Goal: Information Seeking & Learning: Learn about a topic

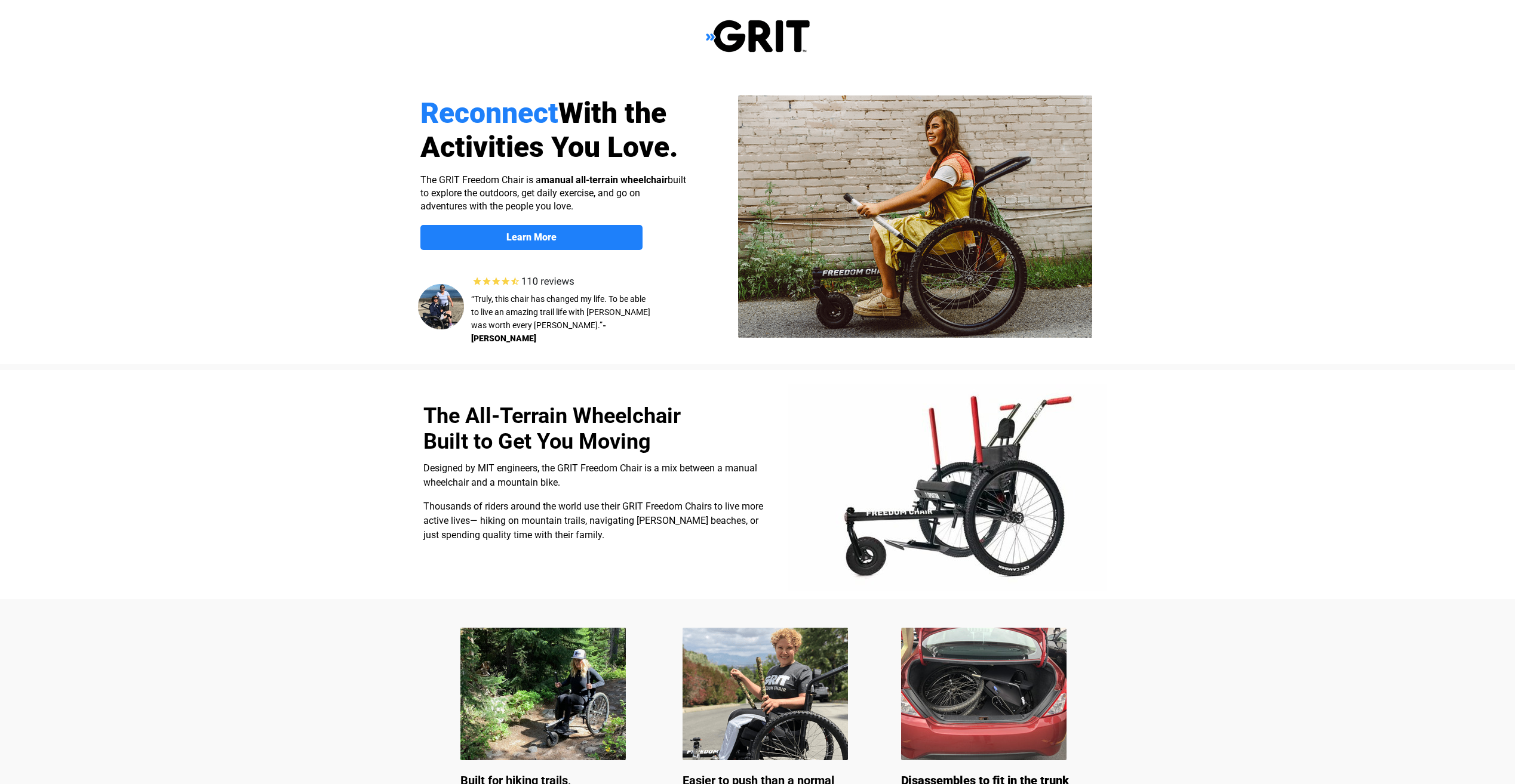
select select "US"
click at [561, 236] on span "Learn More" at bounding box center [531, 237] width 223 height 12
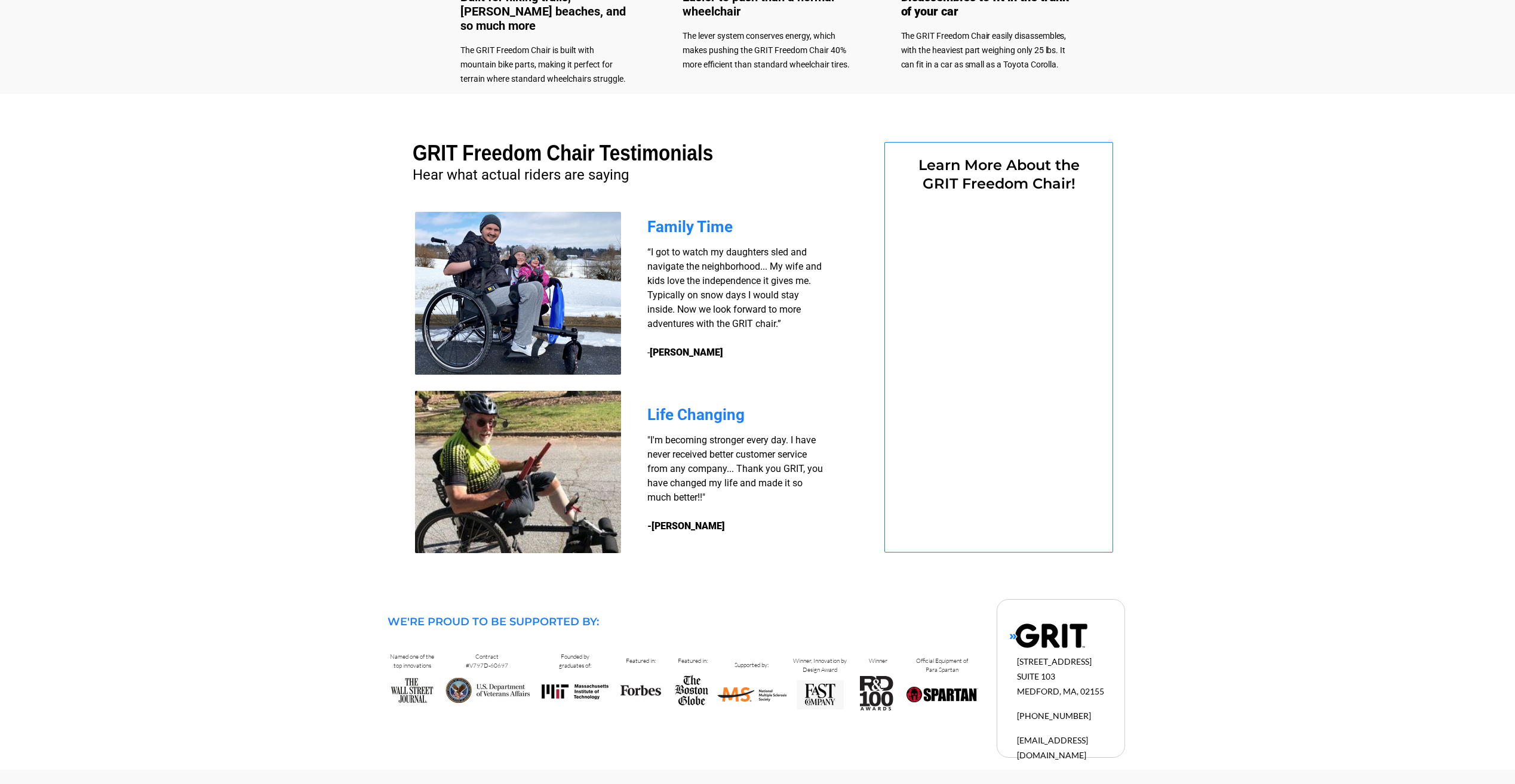
select select "US"
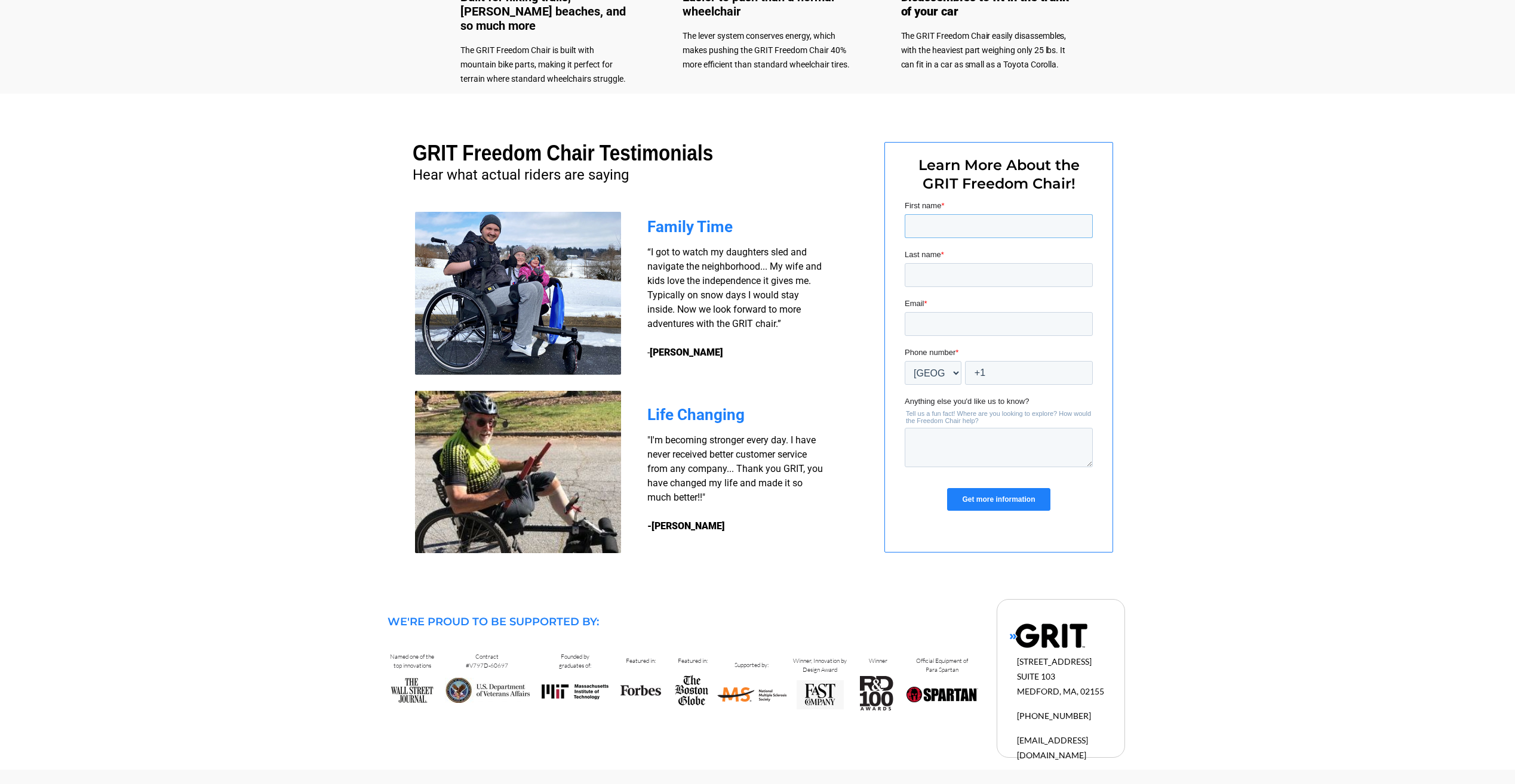
click at [909, 225] on input "First name *" at bounding box center [998, 226] width 188 height 24
type input "James"
click at [949, 277] on input "Last name *" at bounding box center [998, 275] width 188 height 24
type input "Hopper"
click at [953, 317] on input "Email *" at bounding box center [998, 323] width 188 height 24
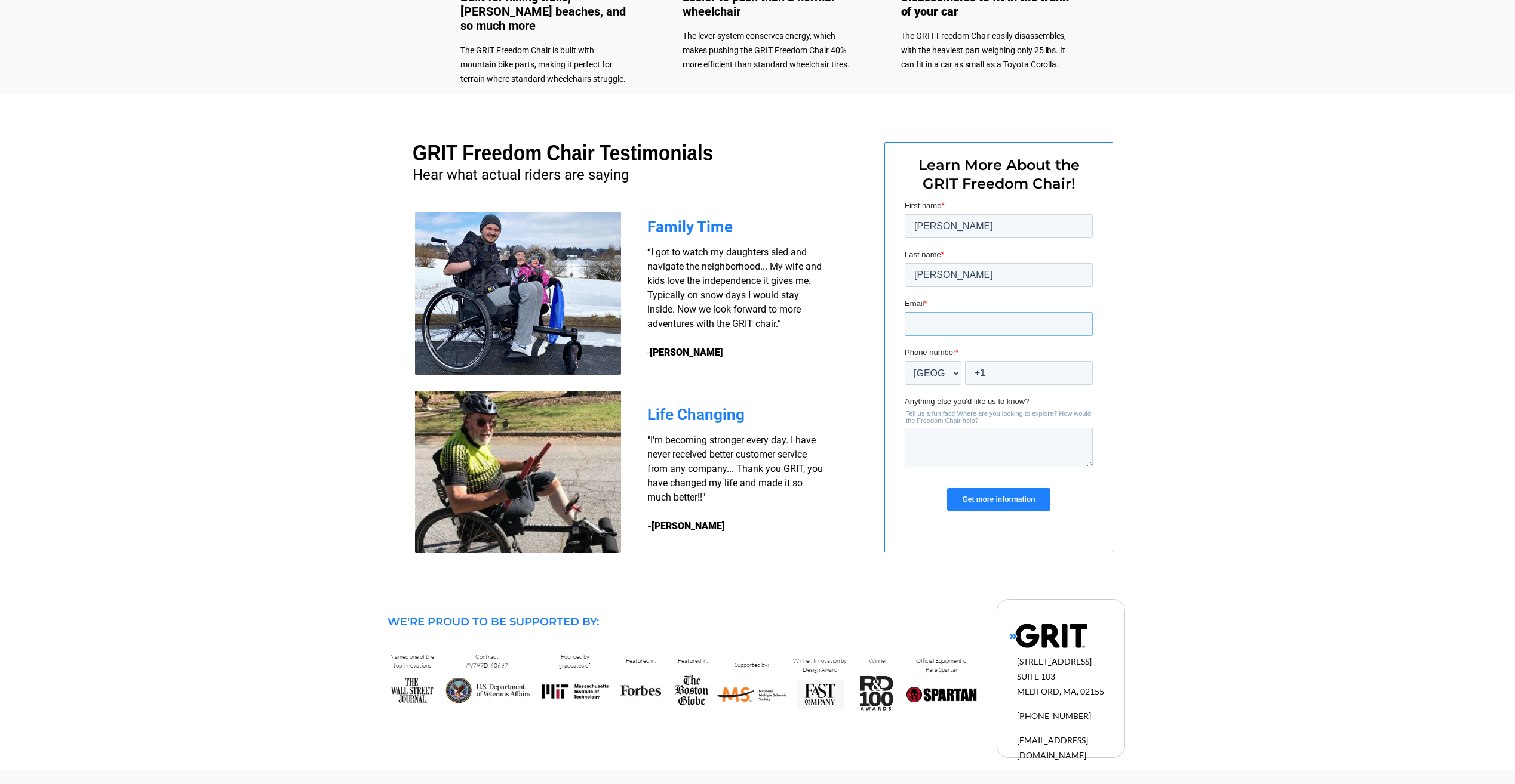
type input "[PERSON_NAME][EMAIL_ADDRESS][PERSON_NAME][DOMAIN_NAME]"
click at [979, 370] on input "+1" at bounding box center [1029, 372] width 127 height 24
click at [861, 431] on div at bounding box center [757, 342] width 758 height 496
click at [1090, 391] on label "Please complete this required field." at bounding box center [999, 390] width 185 height 11
click at [1067, 376] on input "+1" at bounding box center [1029, 372] width 127 height 24
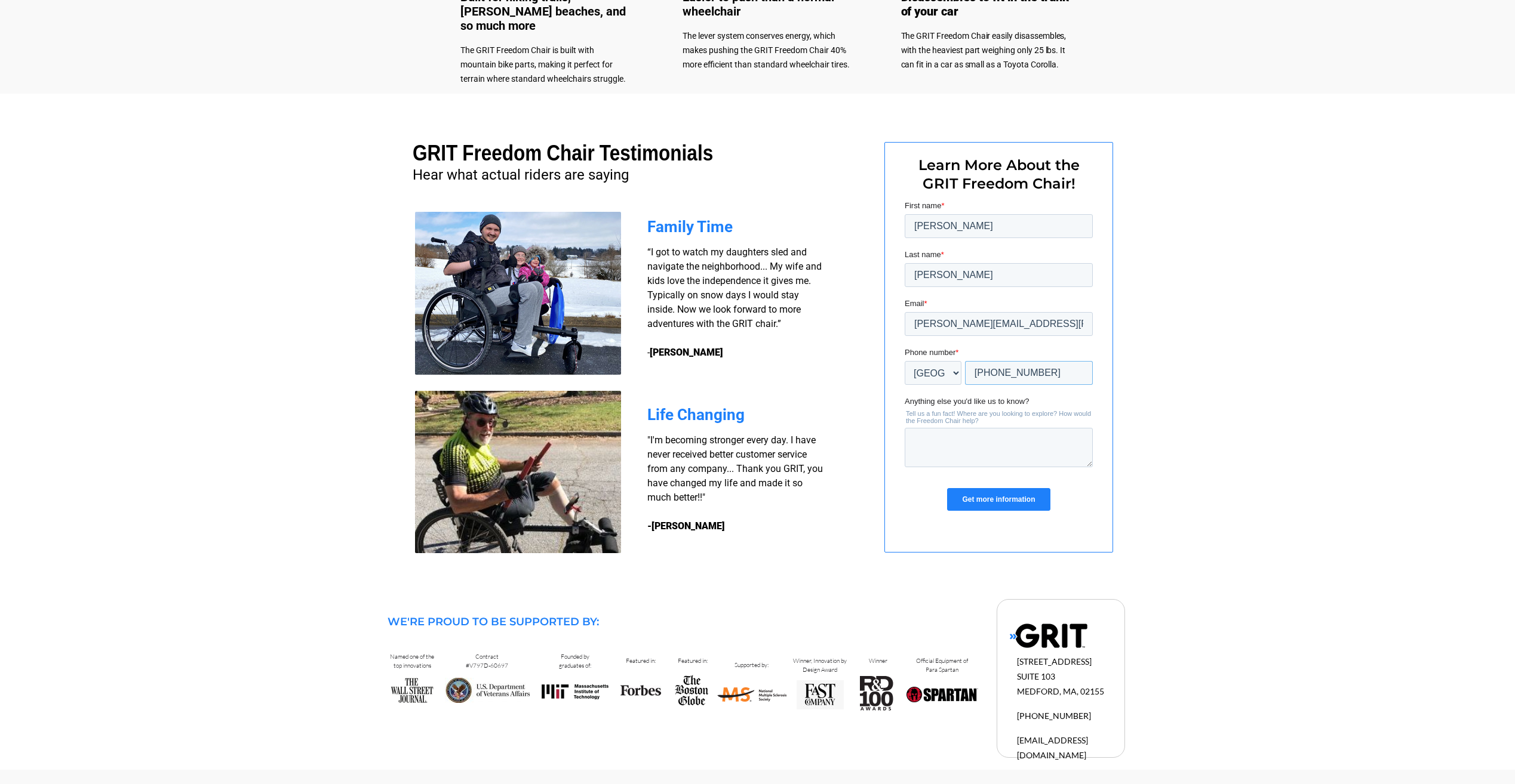
type input "+1 425527985"
click at [941, 437] on textarea "Anything else you'd like us to know?" at bounding box center [998, 448] width 188 height 39
type textarea "I need an extension, i am a LAKA"
click at [963, 499] on input "Get more information" at bounding box center [997, 499] width 103 height 23
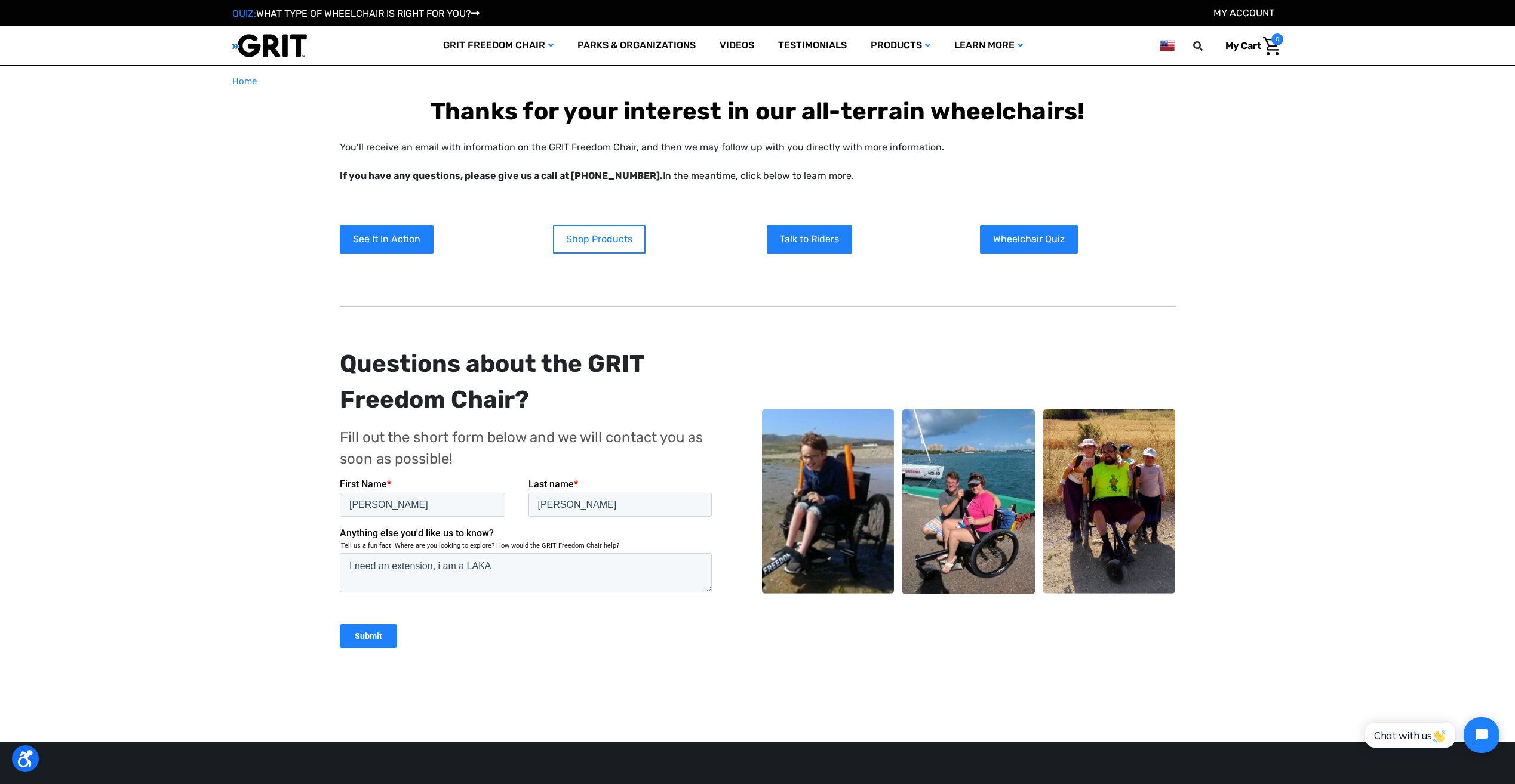
click at [580, 237] on link "Shop Products" at bounding box center [599, 239] width 92 height 28
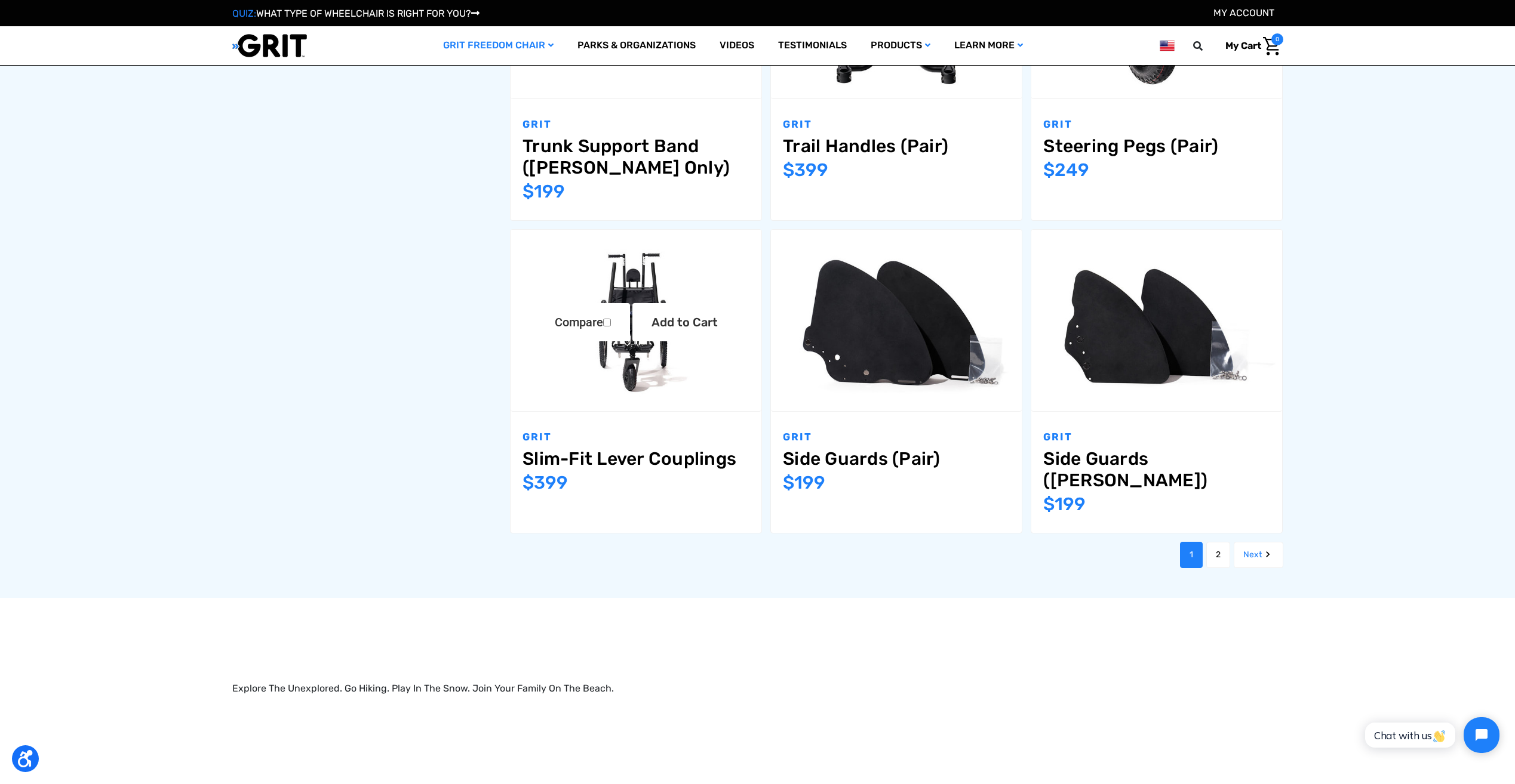
scroll to position [1433, 0]
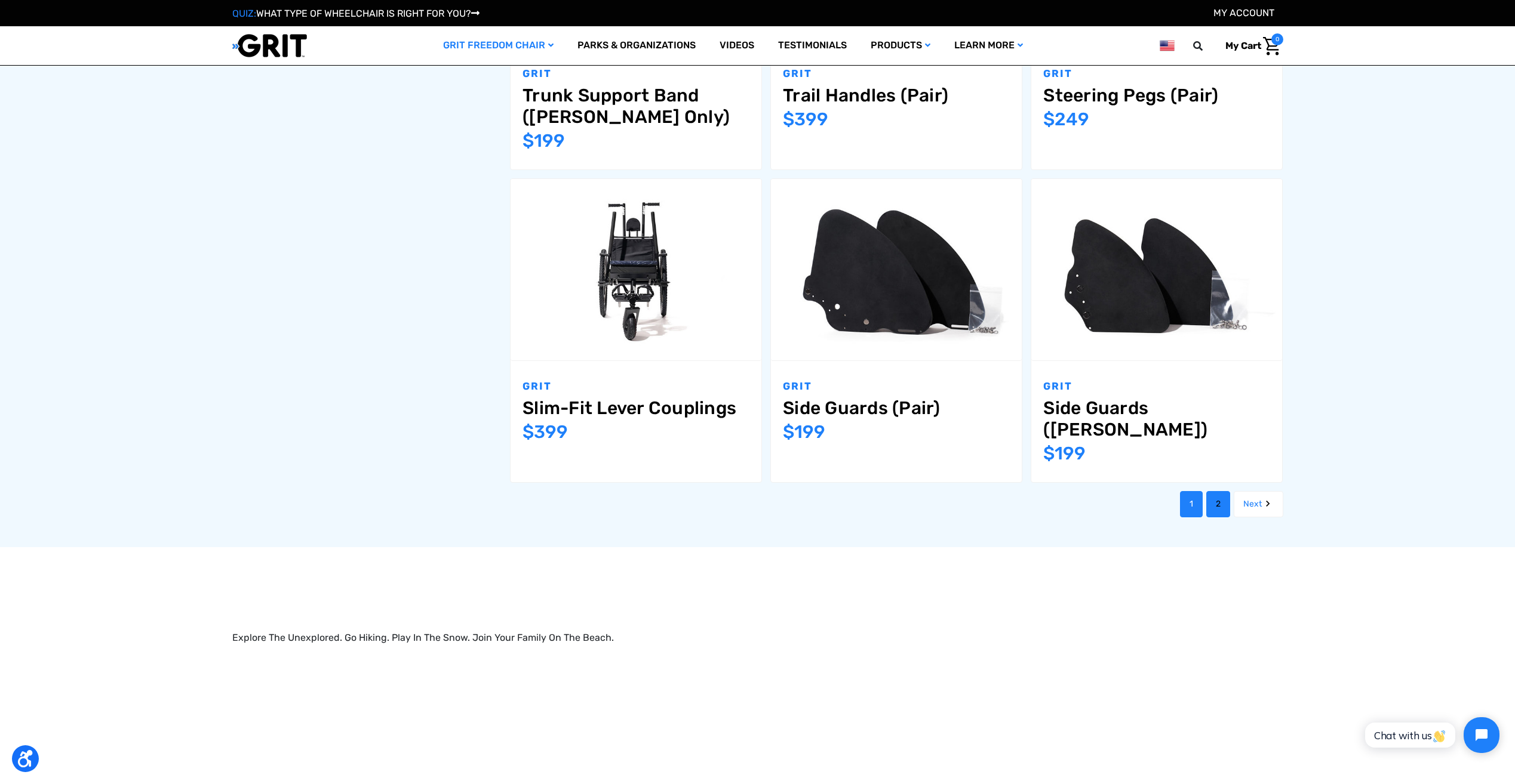
click at [1213, 491] on link "2" at bounding box center [1218, 504] width 24 height 26
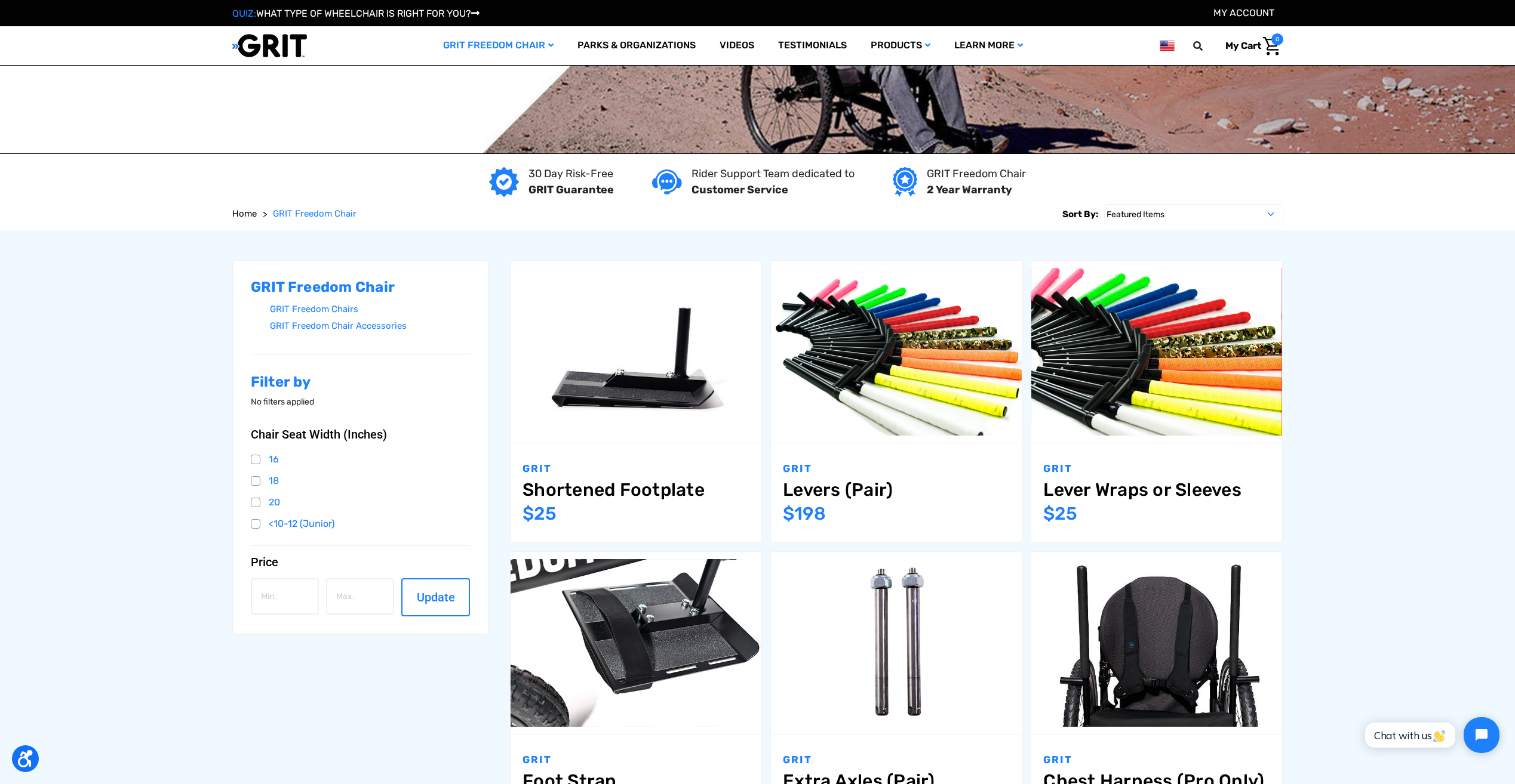
scroll to position [60, 0]
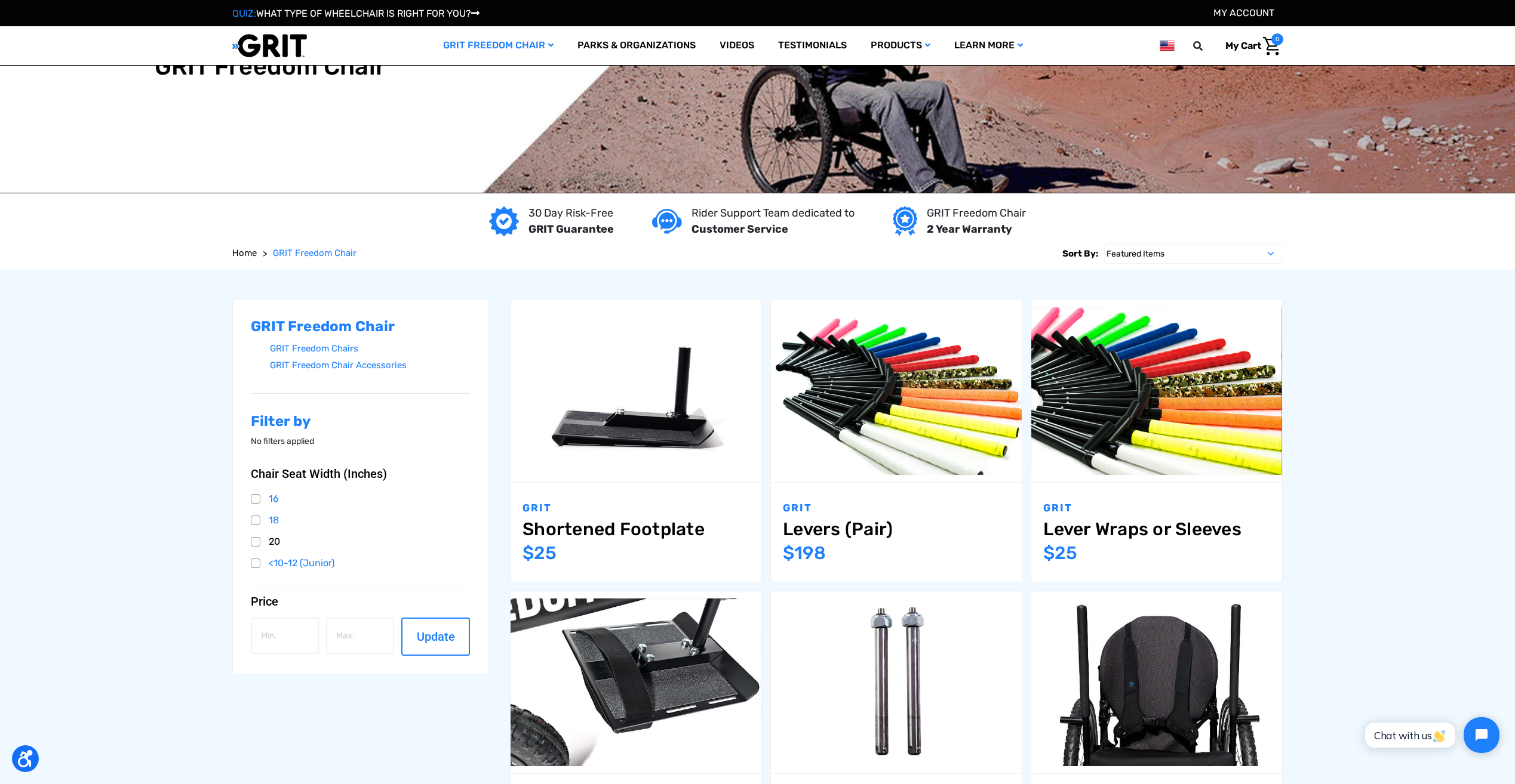
click at [261, 545] on link "20" at bounding box center [361, 542] width 220 height 18
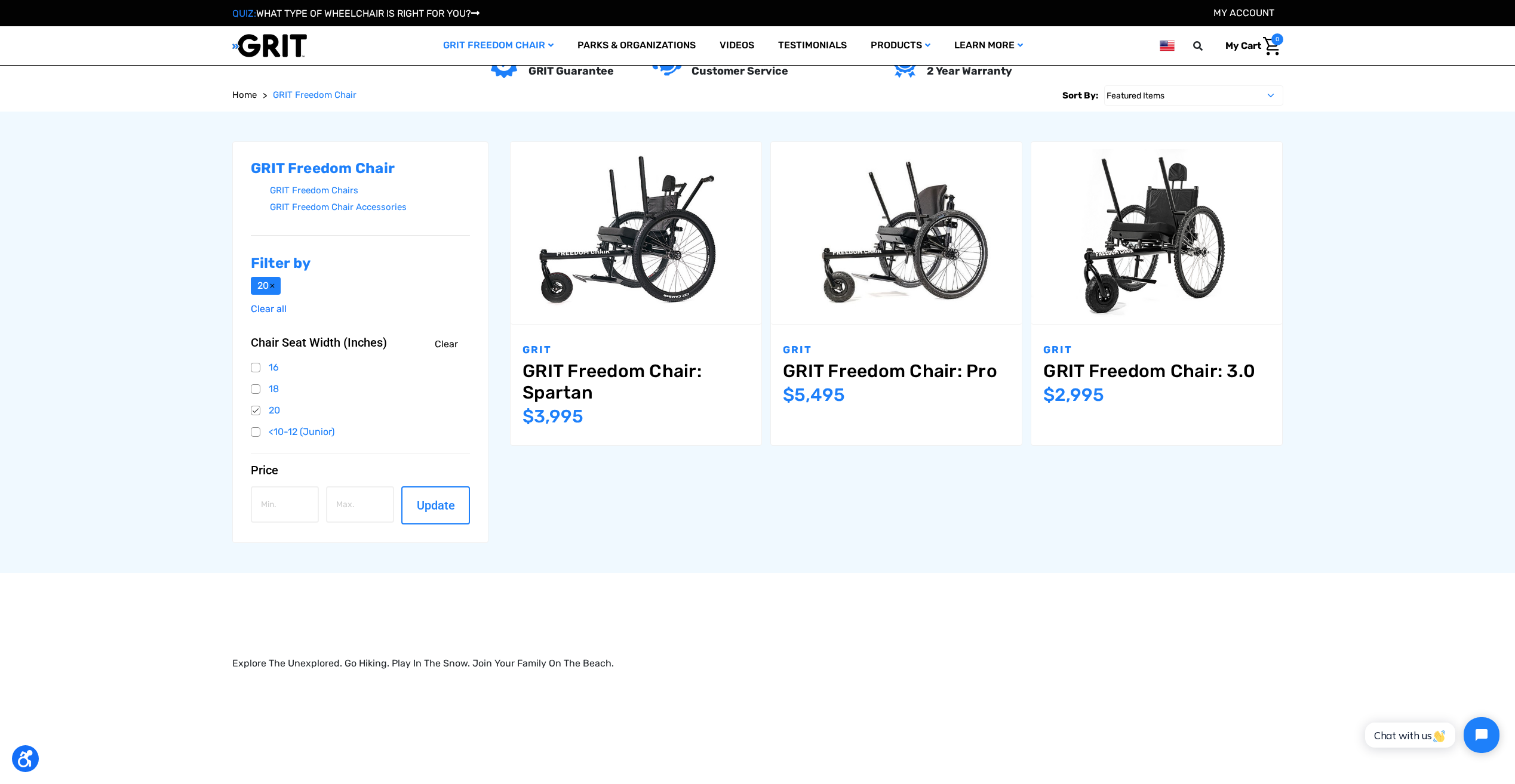
scroll to position [120, 0]
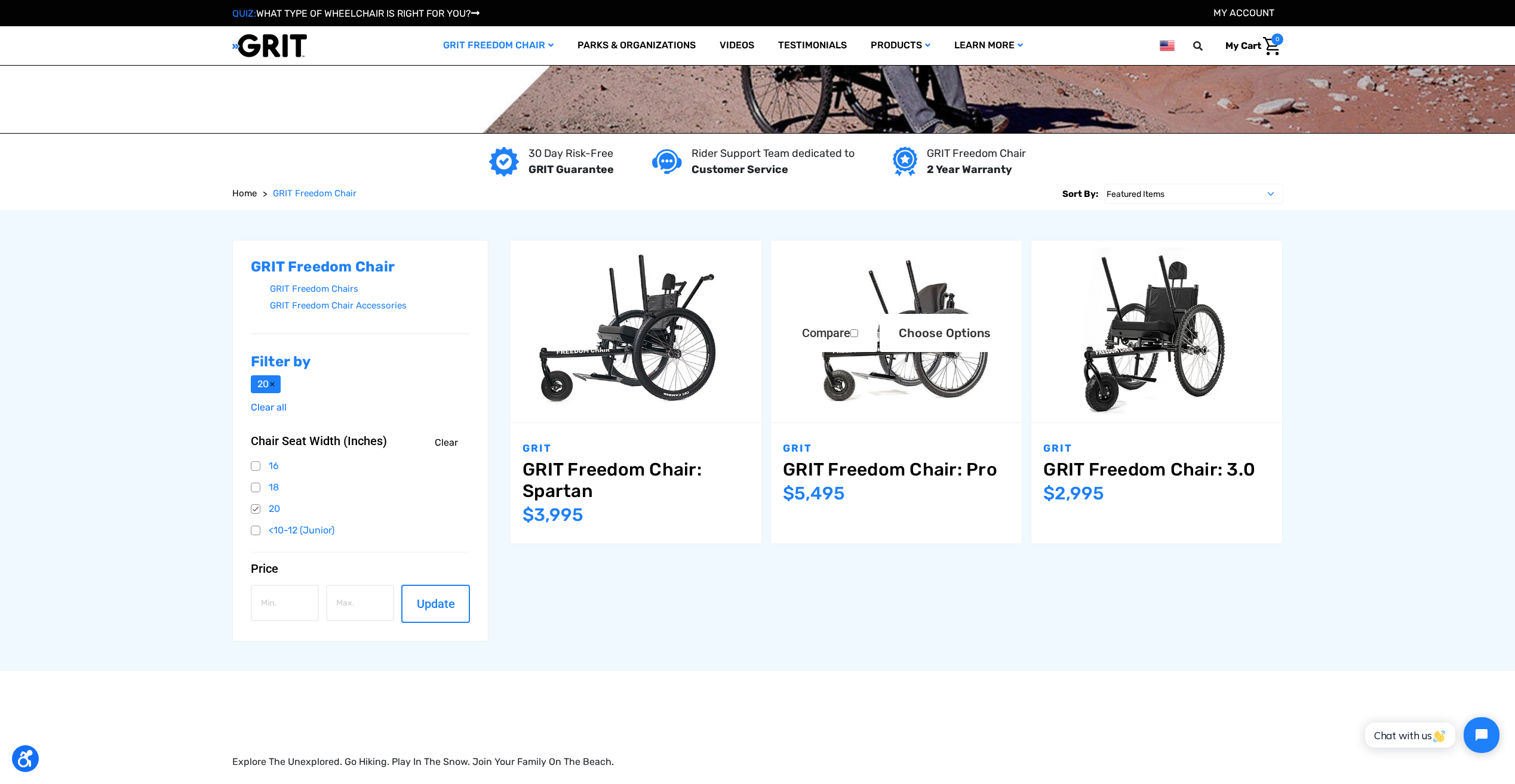
click at [857, 381] on img "GRIT Freedom Chair: Pro,$5,495.00\a" at bounding box center [896, 331] width 251 height 168
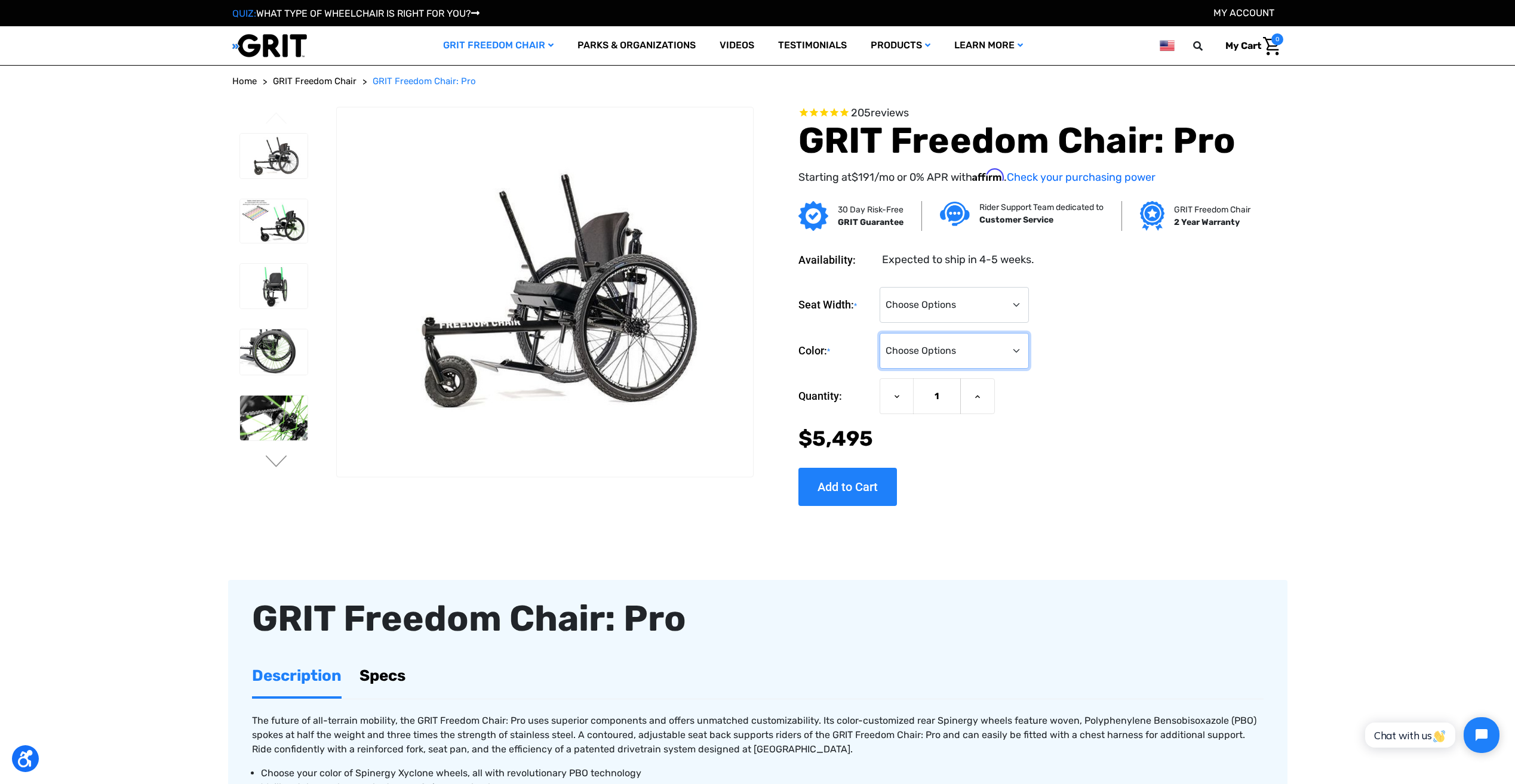
click at [929, 355] on select "Choose Options Black Blue Green Orange Pink Purple Red White Yellow" at bounding box center [954, 351] width 149 height 36
select select "329"
click at [880, 333] on select "Choose Options Black Blue Green Orange Pink Purple Red White Yellow" at bounding box center [954, 351] width 149 height 36
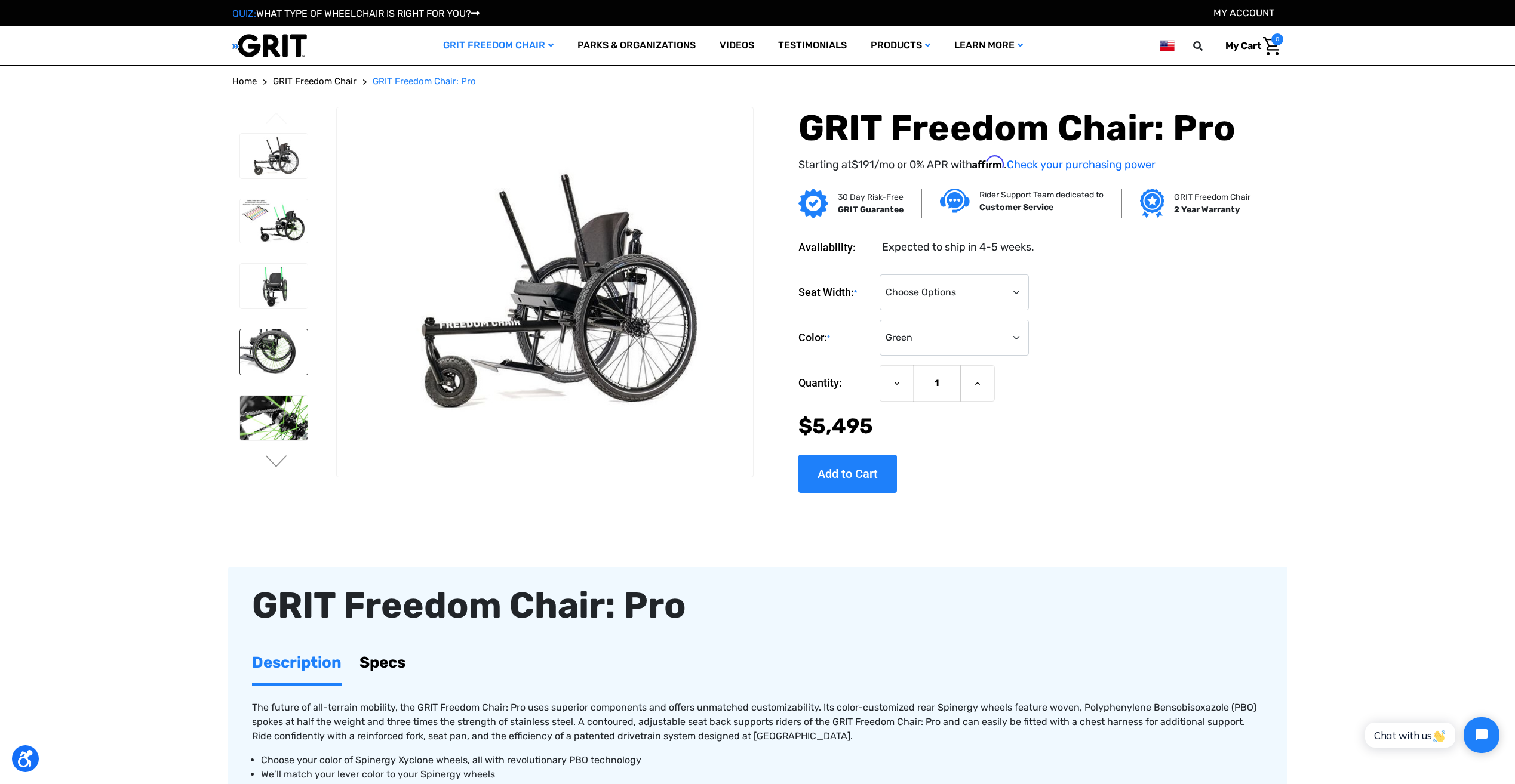
click at [248, 351] on img at bounding box center [274, 352] width 68 height 45
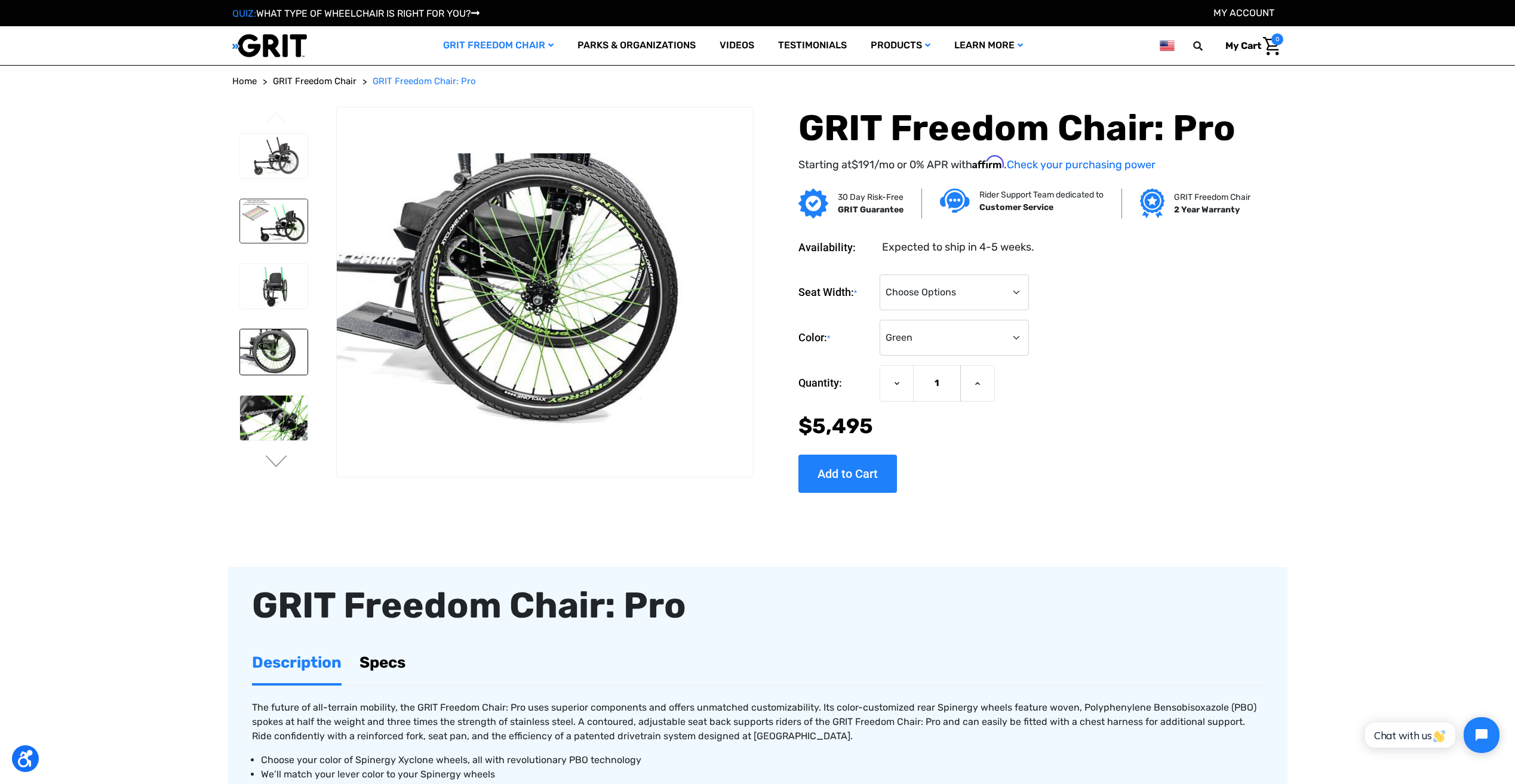
click at [274, 226] on img at bounding box center [274, 220] width 68 height 43
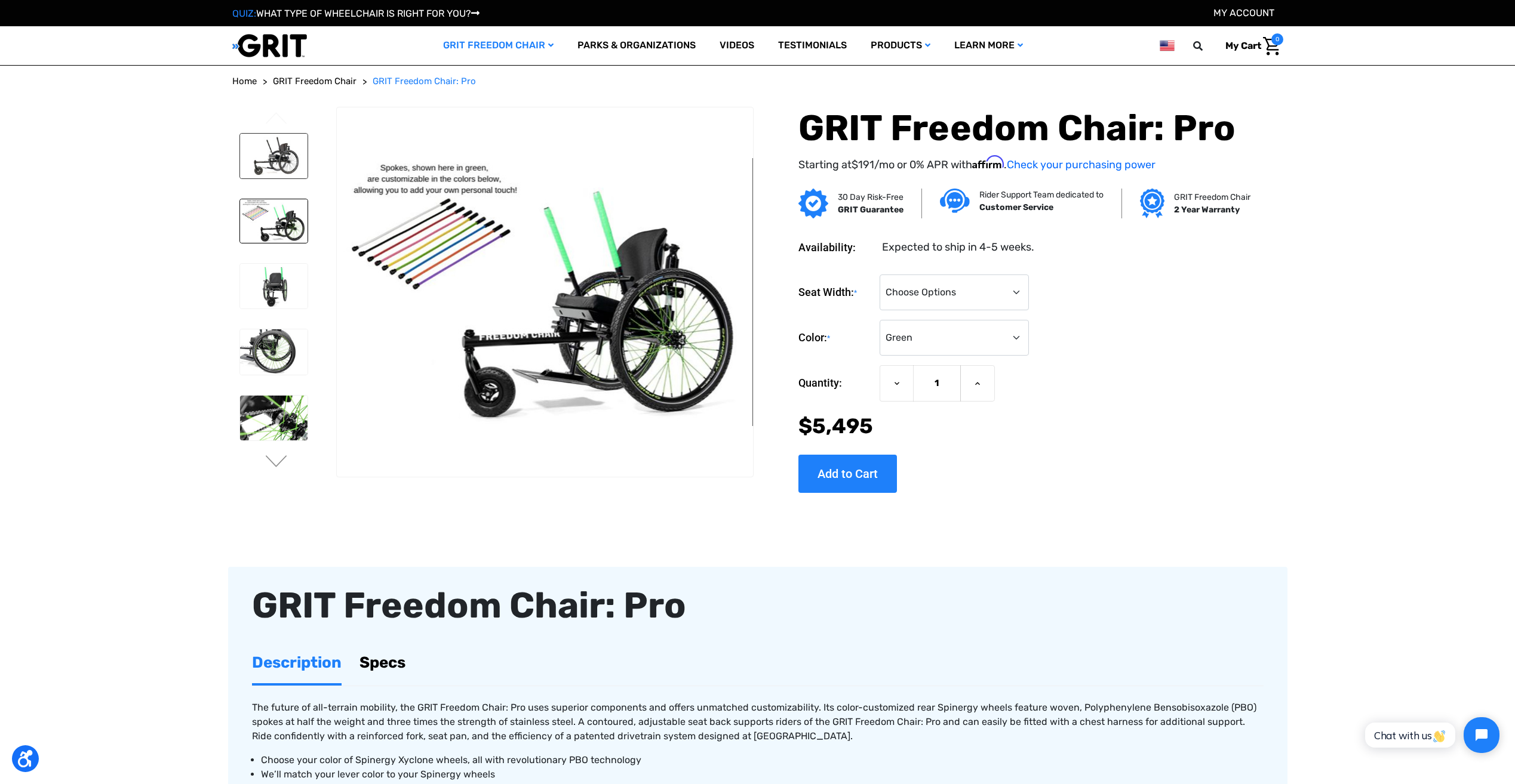
click at [281, 164] on img at bounding box center [274, 156] width 68 height 45
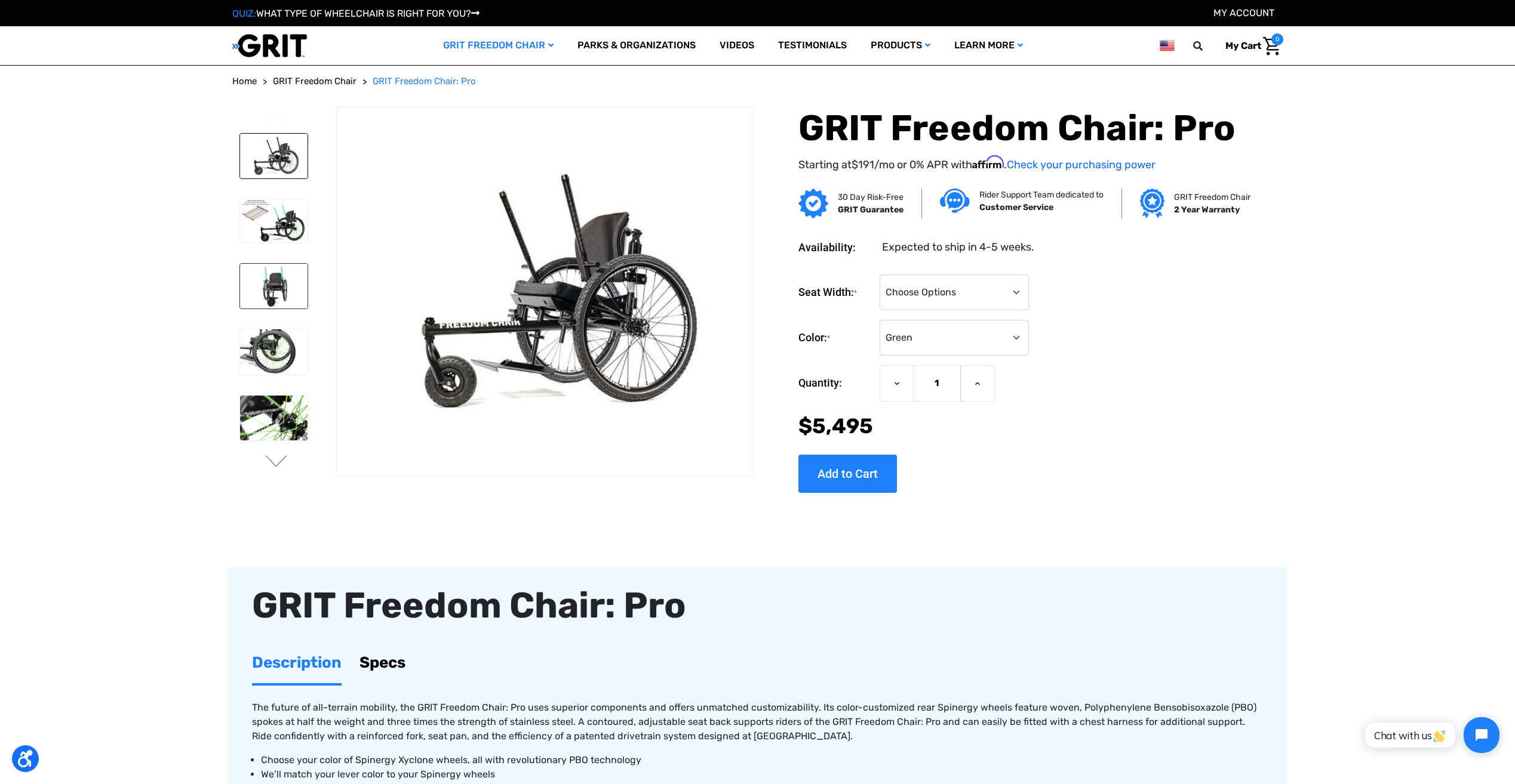
click at [278, 270] on img at bounding box center [274, 286] width 68 height 45
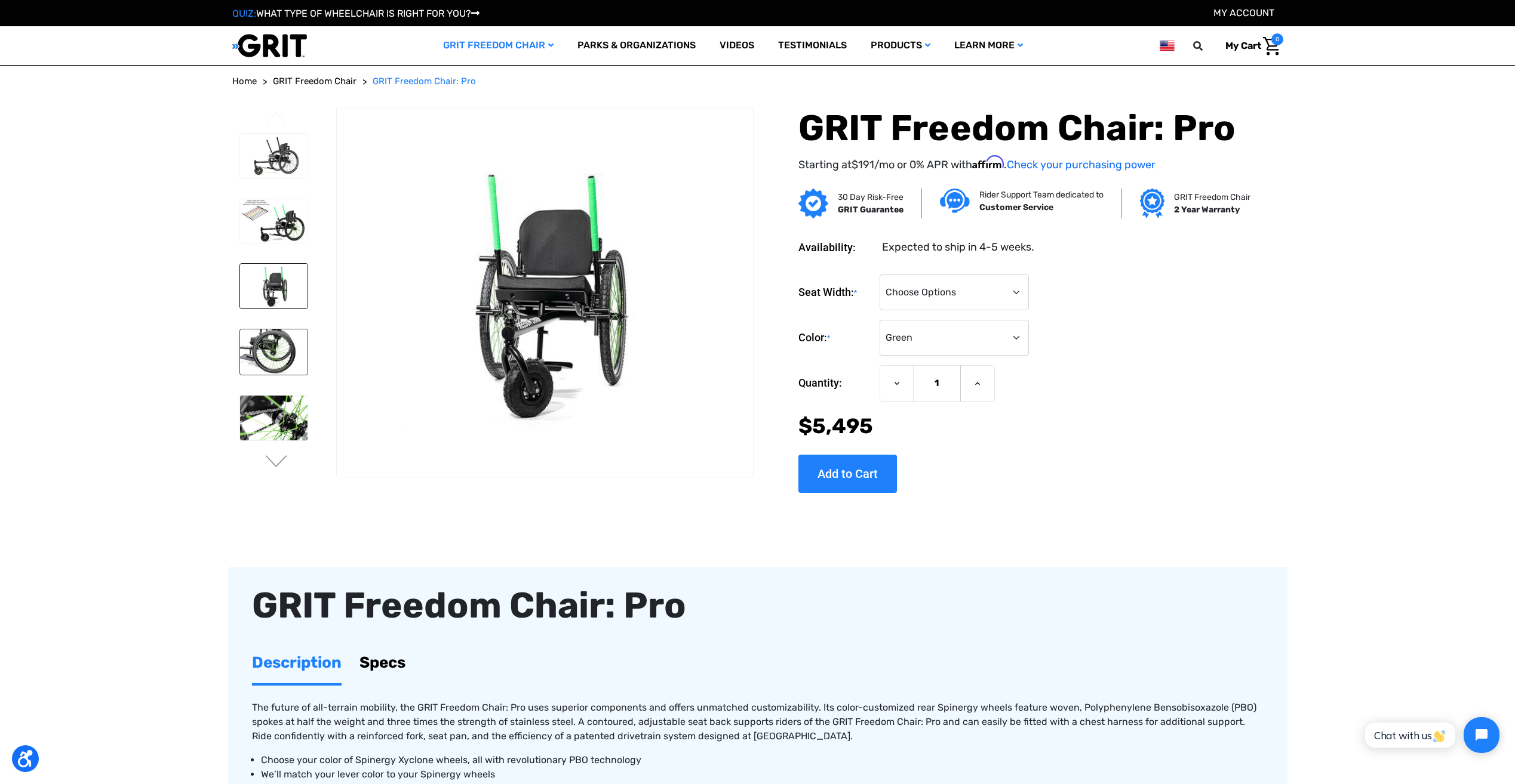
click at [278, 359] on img at bounding box center [274, 352] width 68 height 45
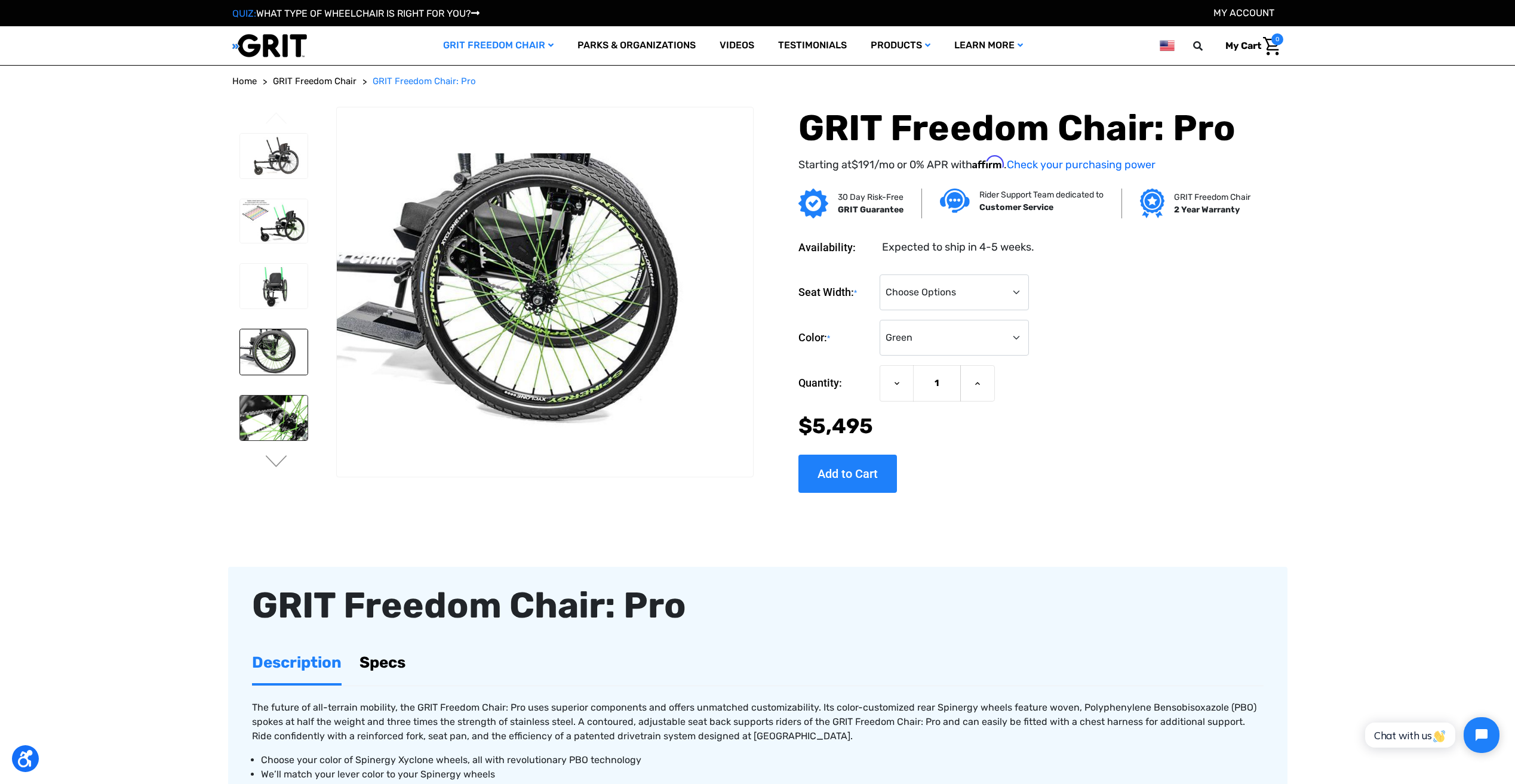
click at [290, 422] on img at bounding box center [274, 418] width 68 height 45
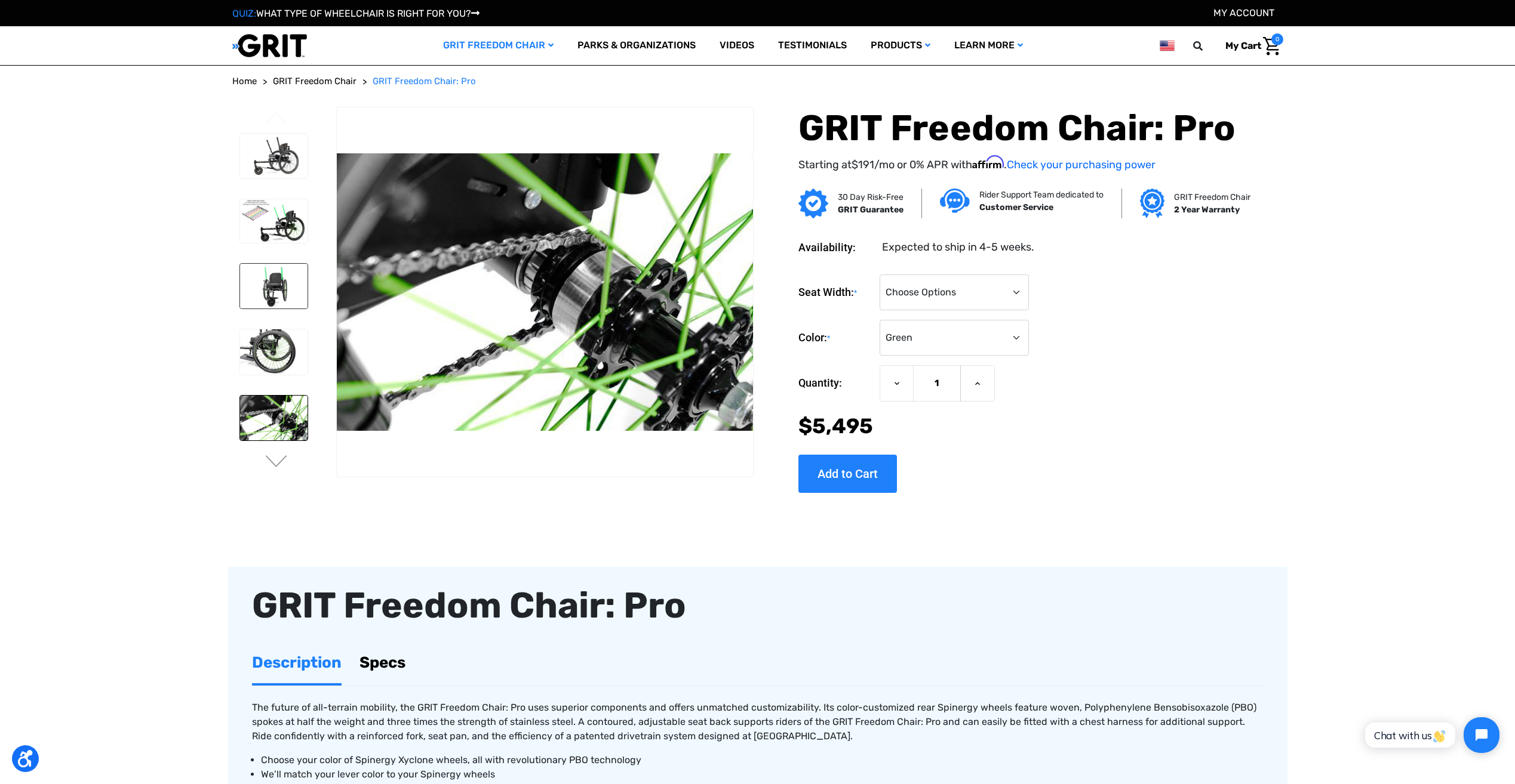
click at [288, 296] on img at bounding box center [274, 286] width 68 height 45
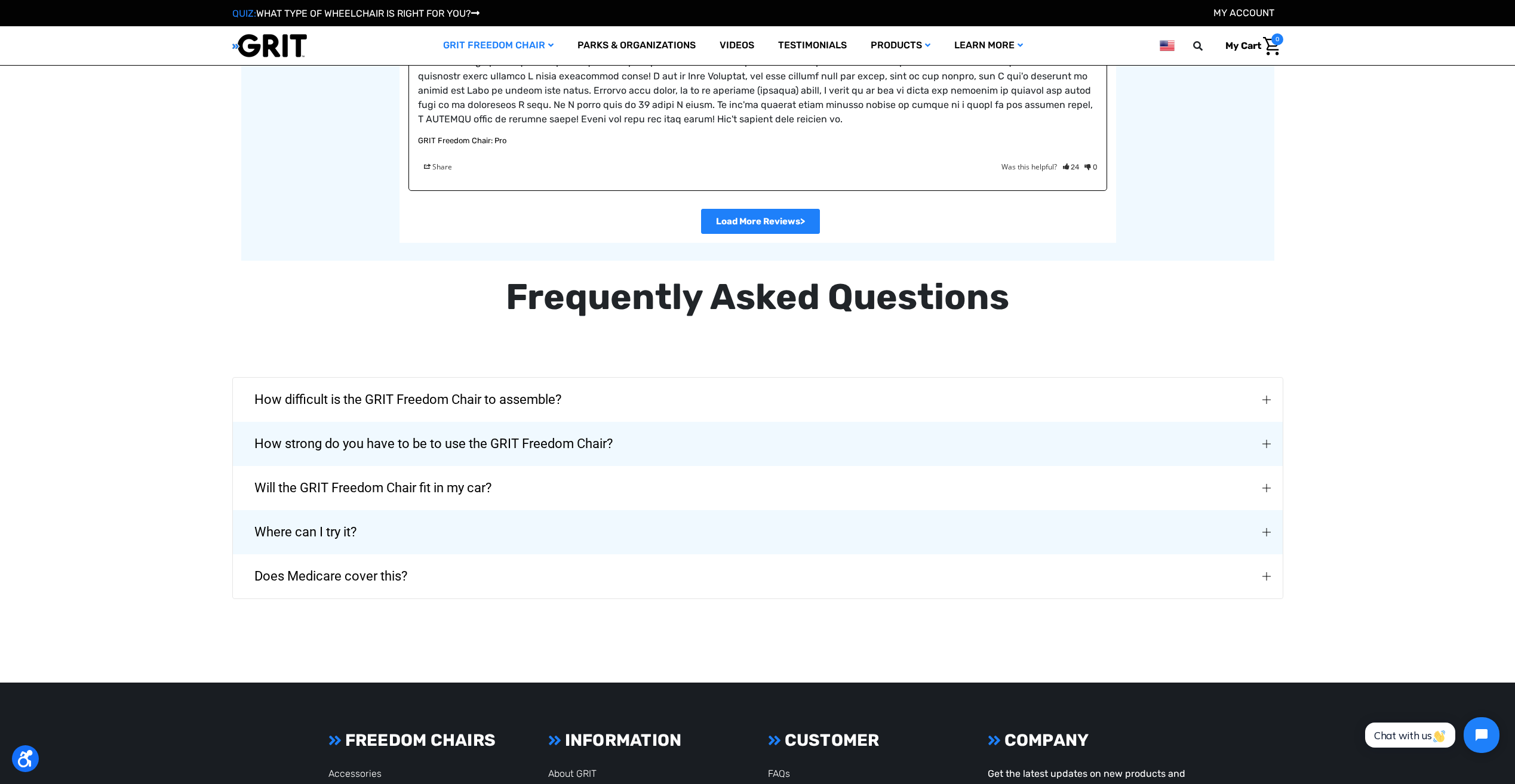
scroll to position [2567, 0]
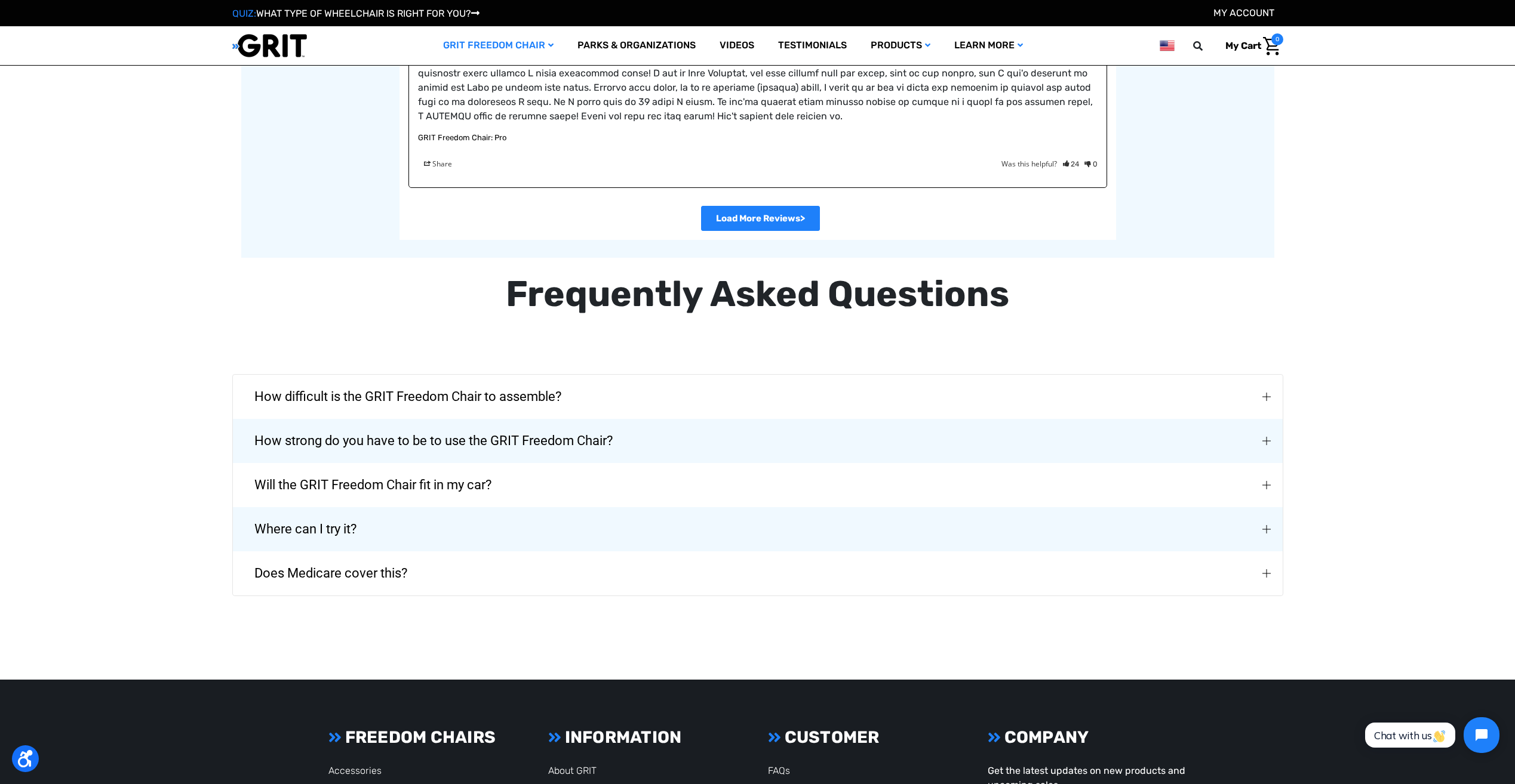
click at [1273, 486] on div "Will the GRIT Freedom Chair fit in my car?" at bounding box center [1269, 485] width 10 height 10
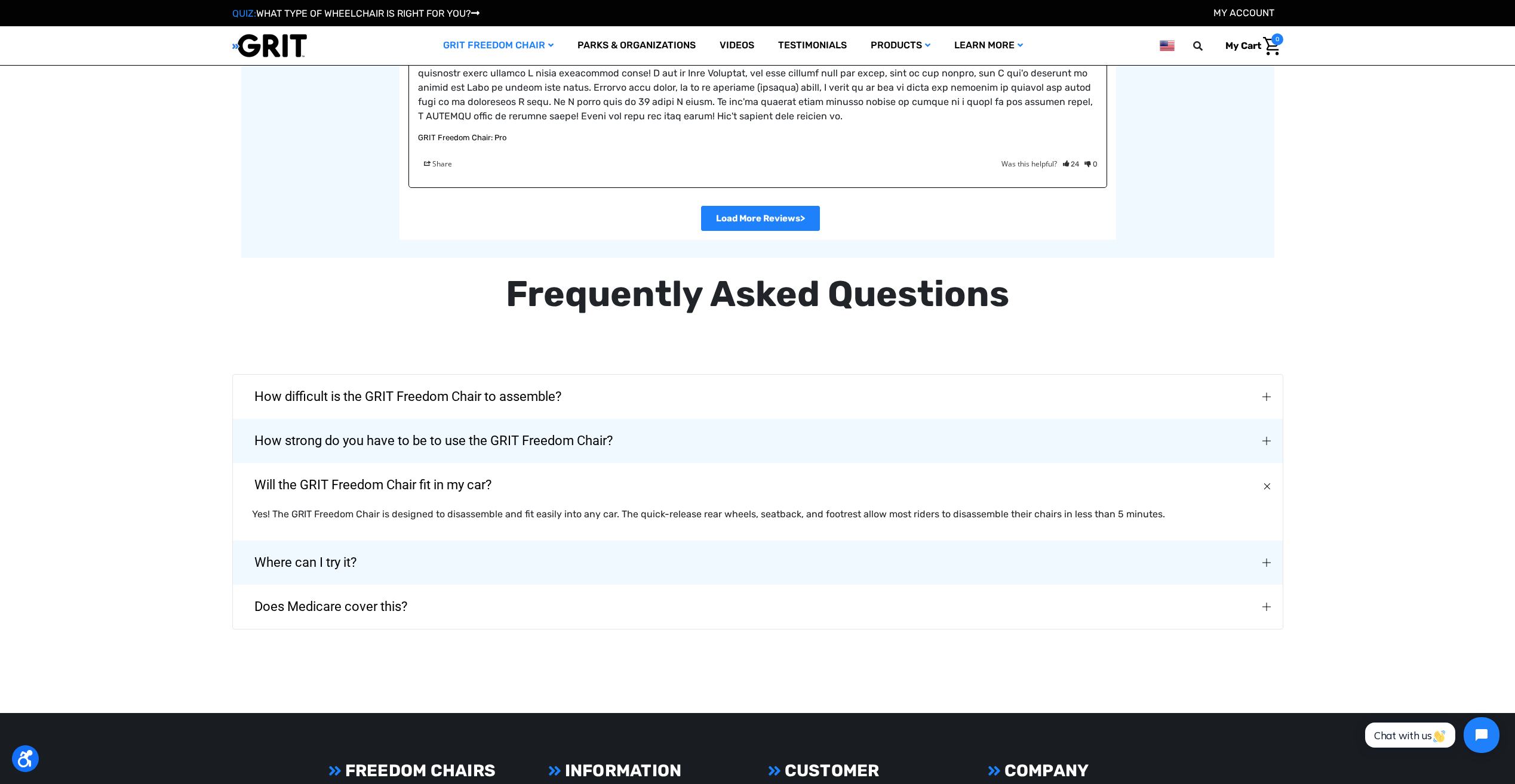
click at [1268, 562] on img "Where can I try it?" at bounding box center [1266, 563] width 9 height 9
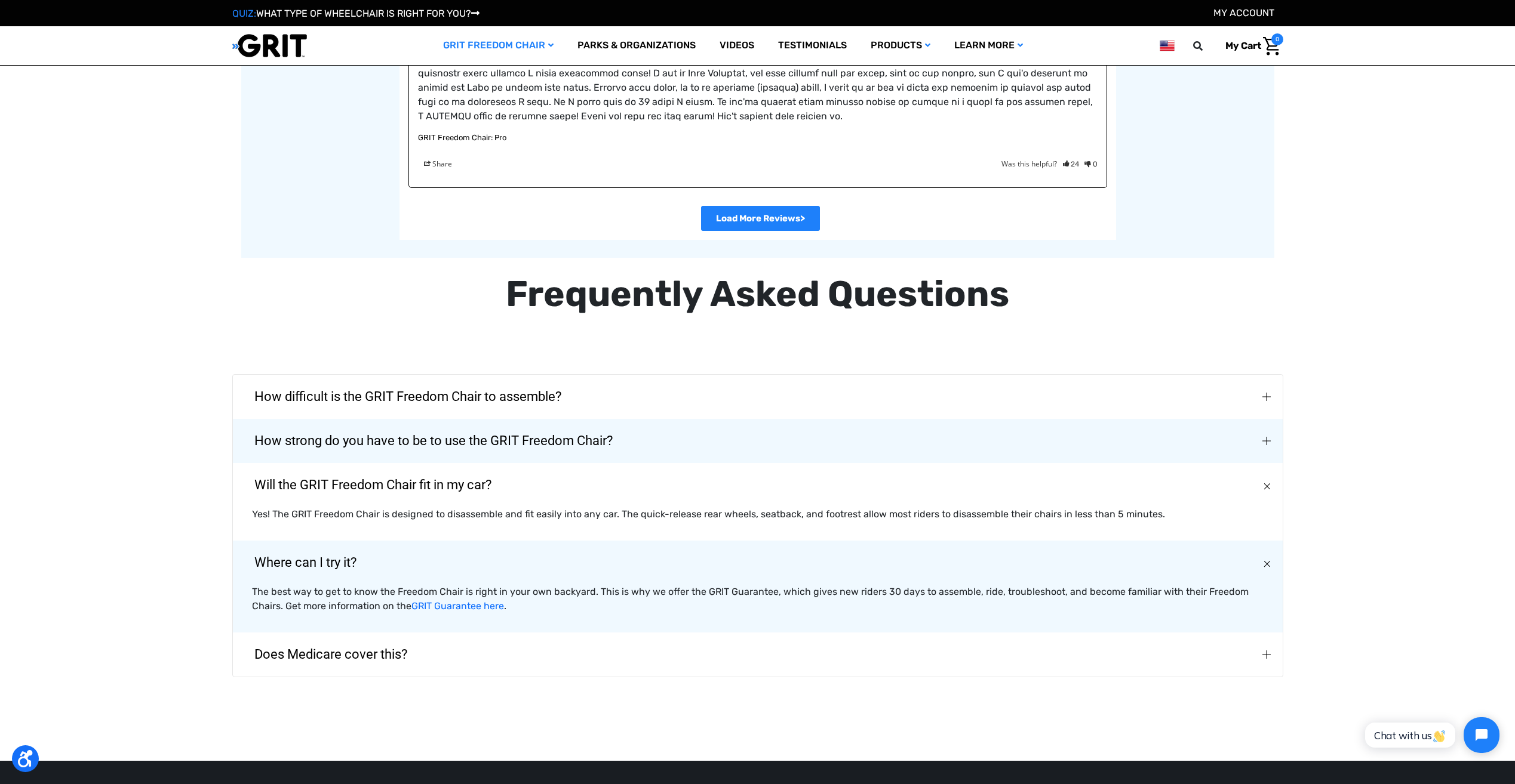
click at [1272, 653] on div "Does Medicare cover this?" at bounding box center [1269, 655] width 10 height 10
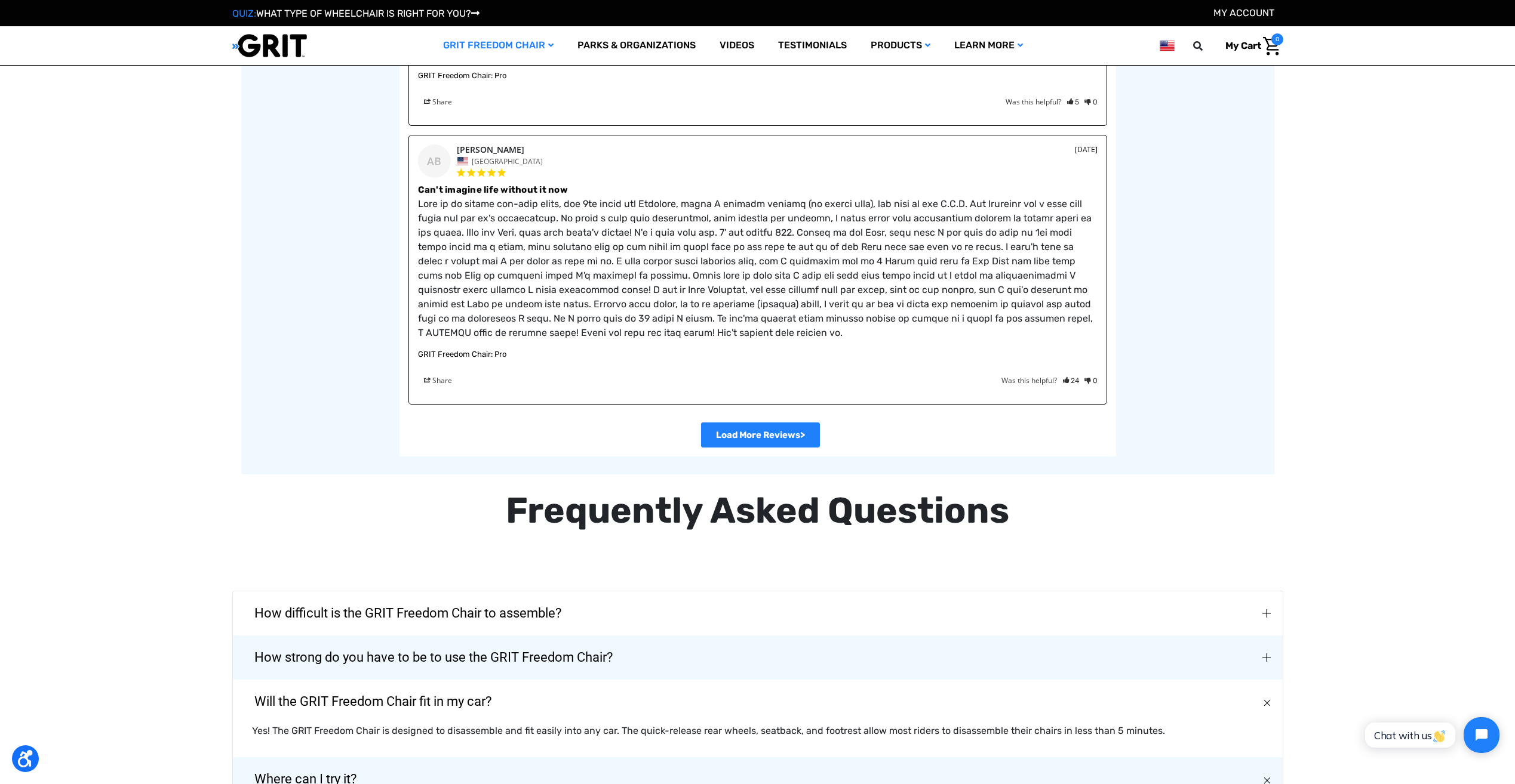
scroll to position [2328, 0]
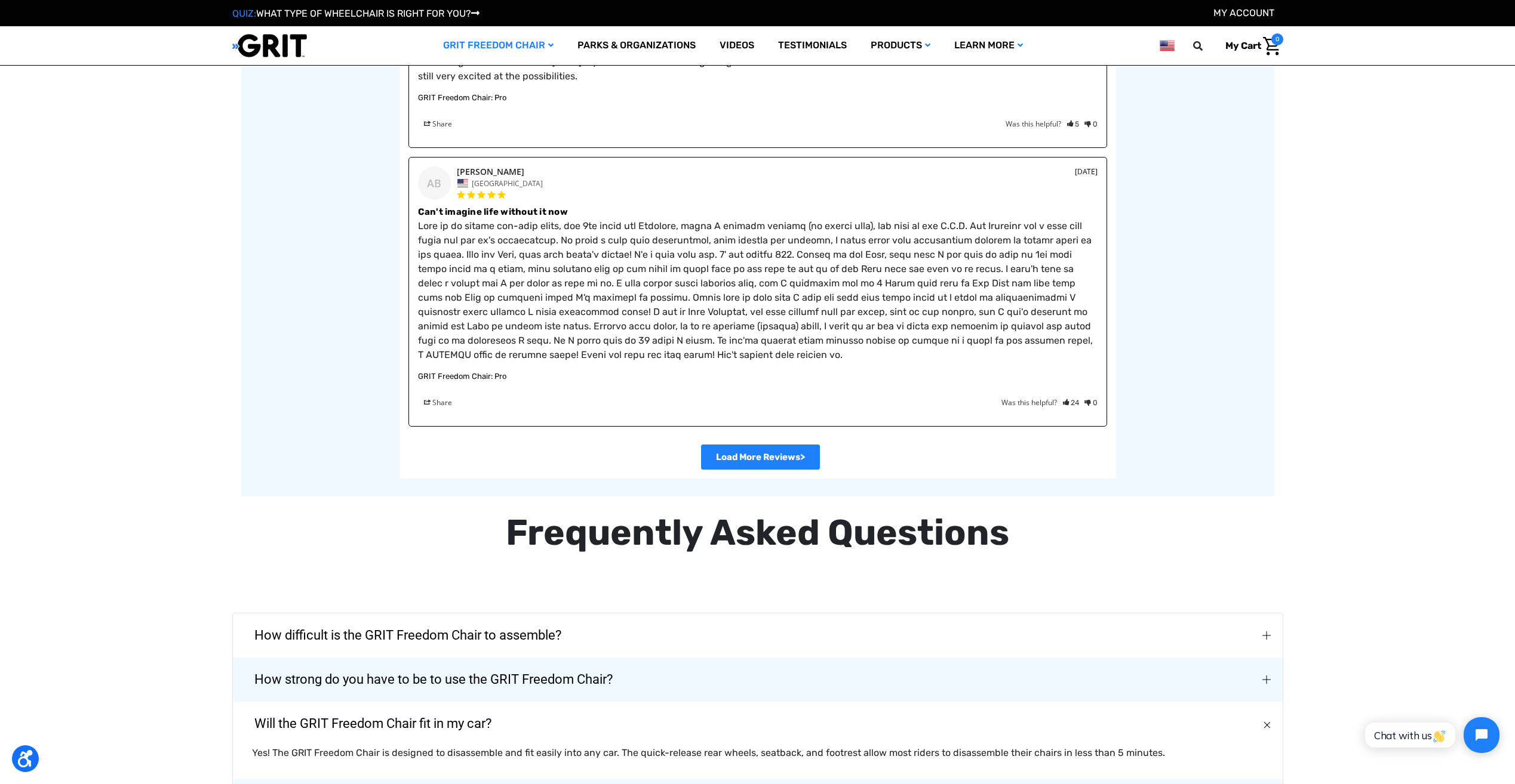
click at [1075, 404] on icon "24" at bounding box center [1071, 403] width 16 height 11
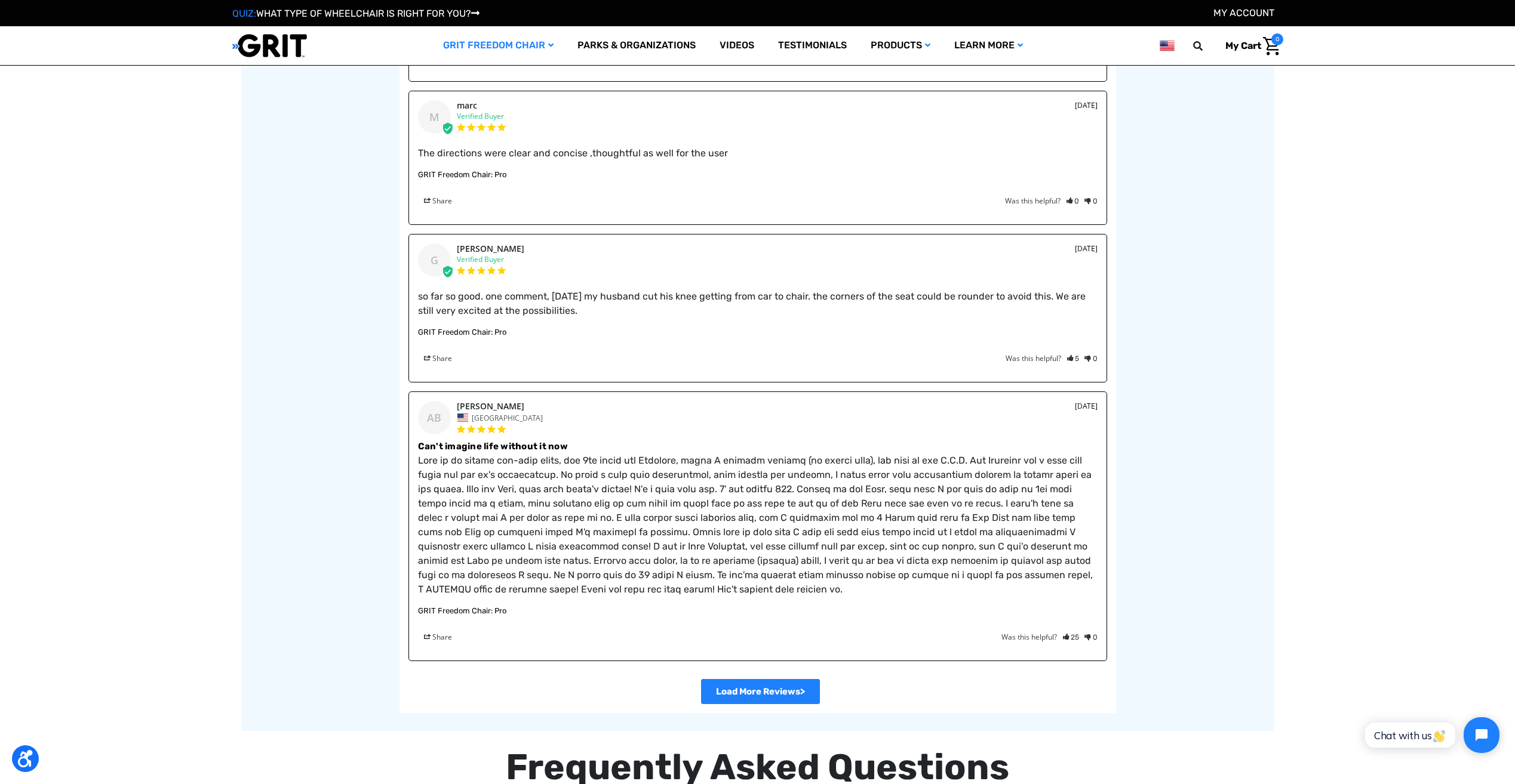
scroll to position [2088, 0]
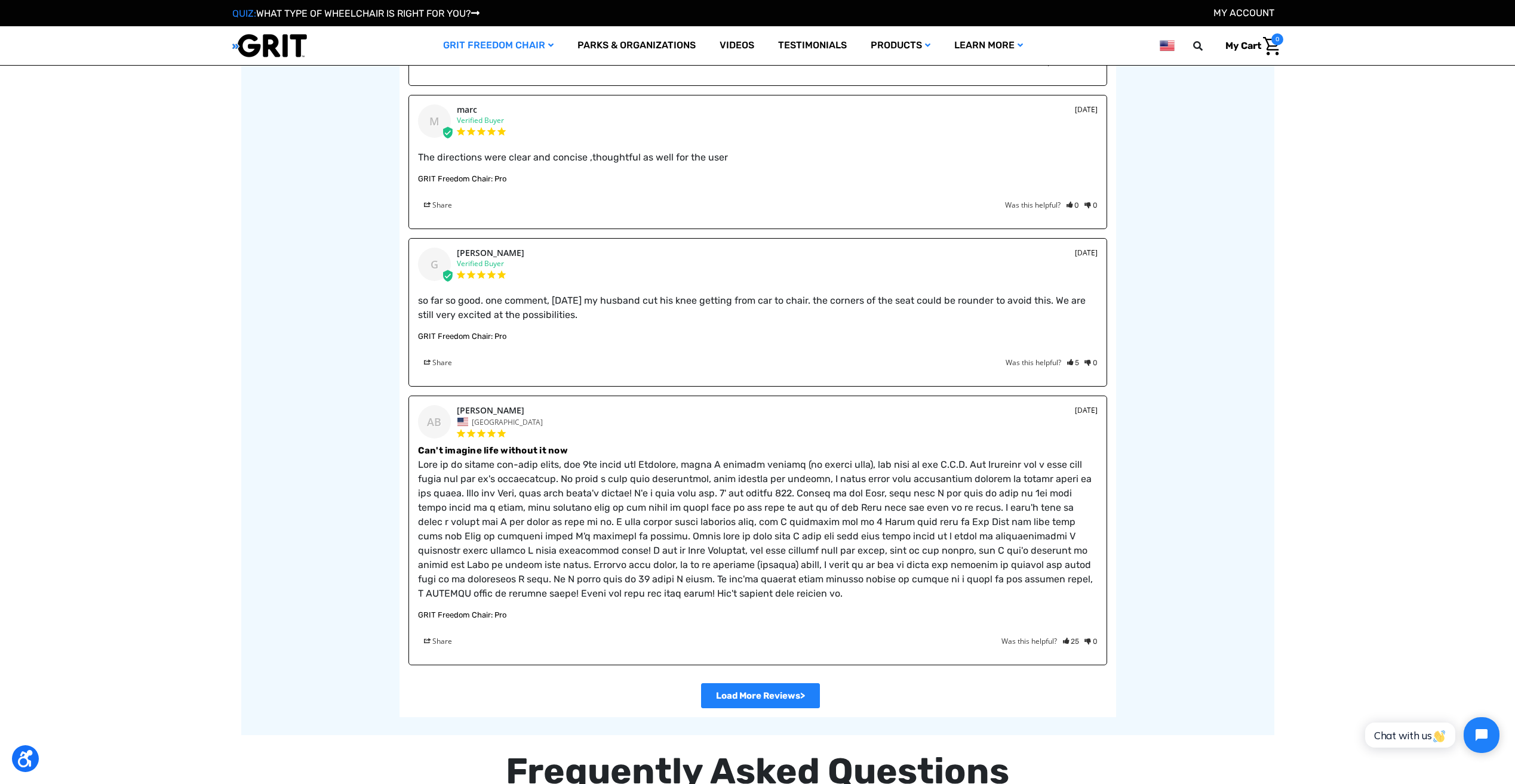
click at [1079, 361] on span at bounding box center [1081, 363] width 5 height 10
click at [1075, 366] on icon "5" at bounding box center [1073, 363] width 12 height 11
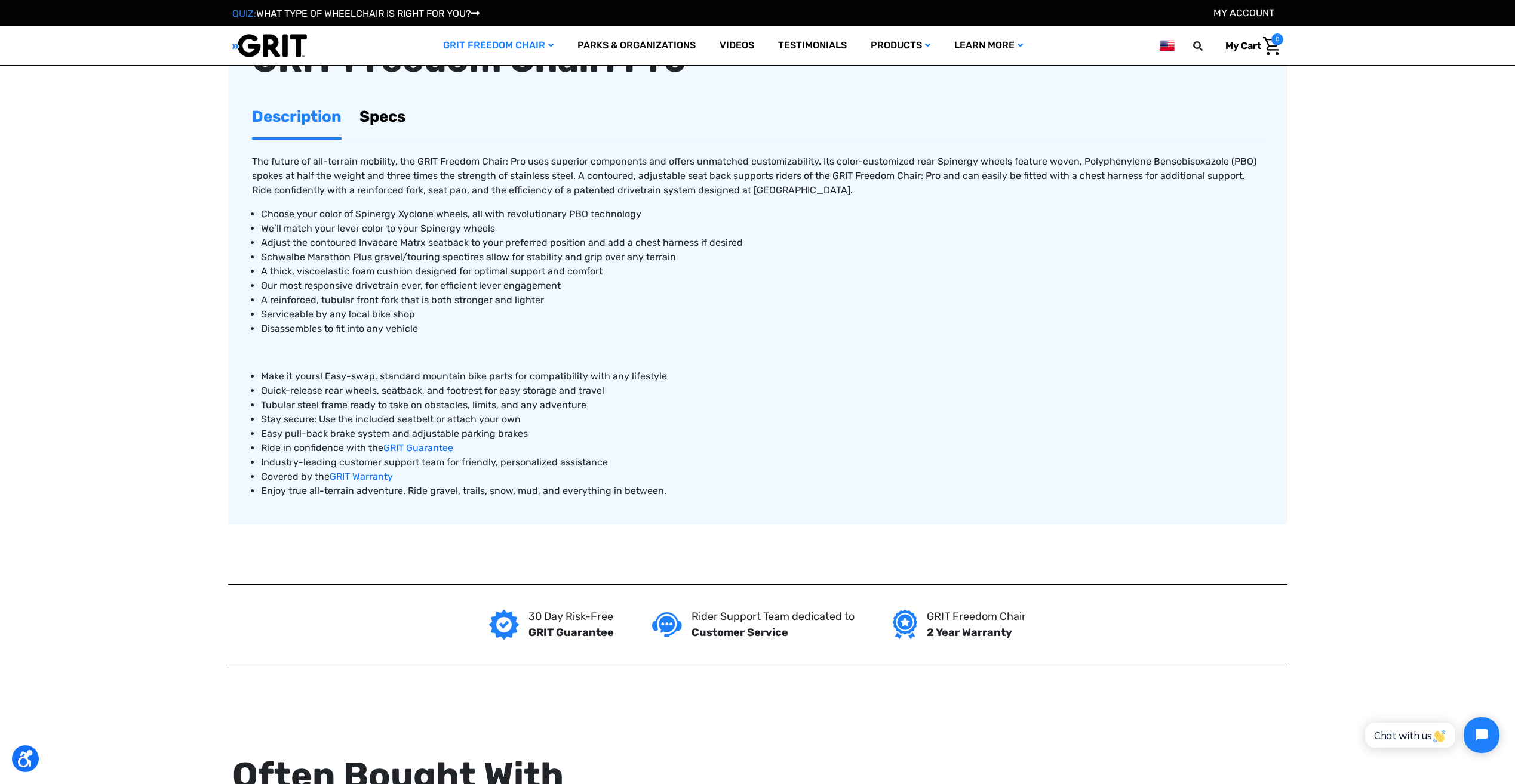
scroll to position [477, 0]
